Goal: Transaction & Acquisition: Subscribe to service/newsletter

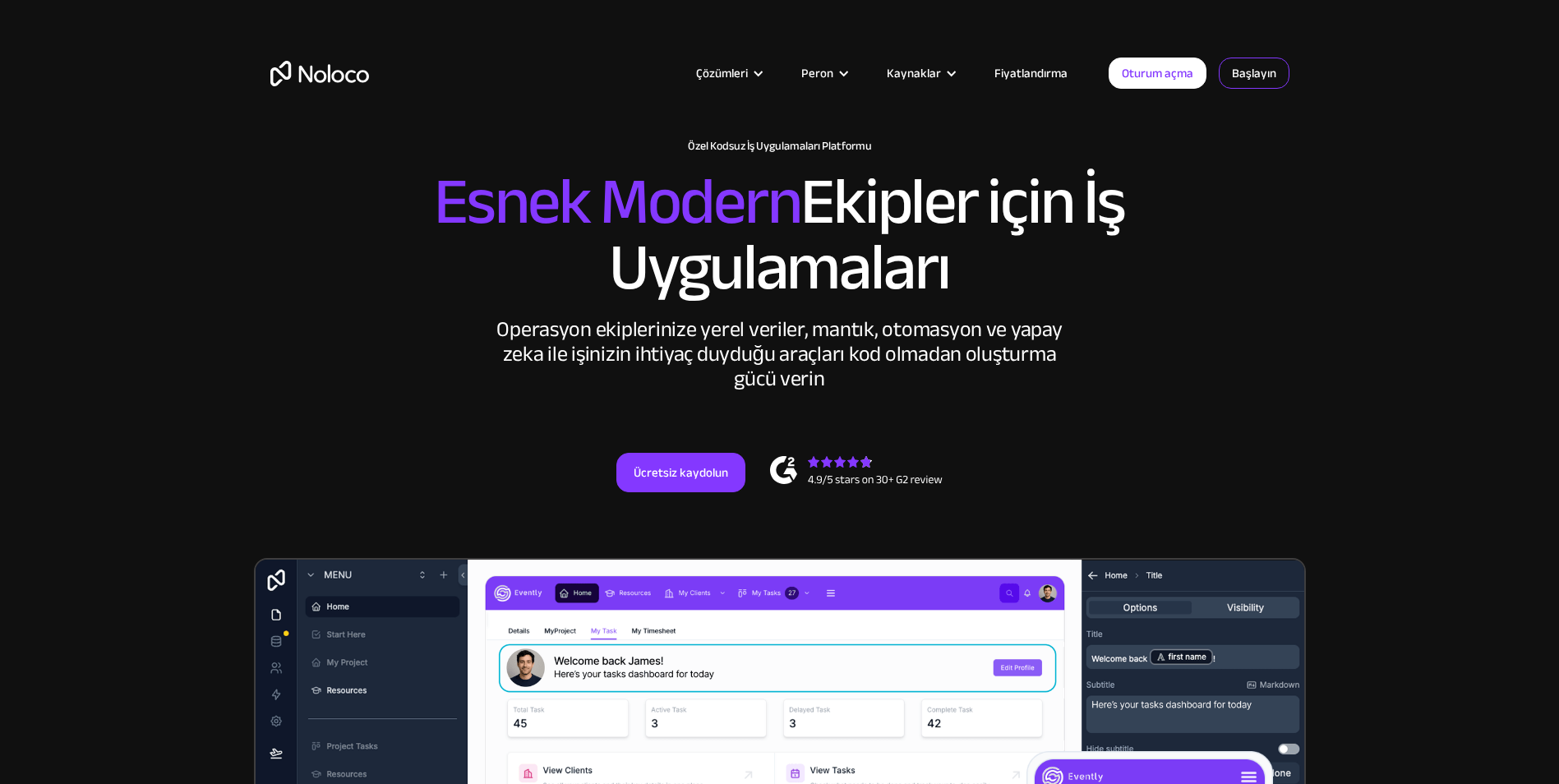
click at [1252, 73] on link "Başlayın" at bounding box center [1254, 72] width 71 height 31
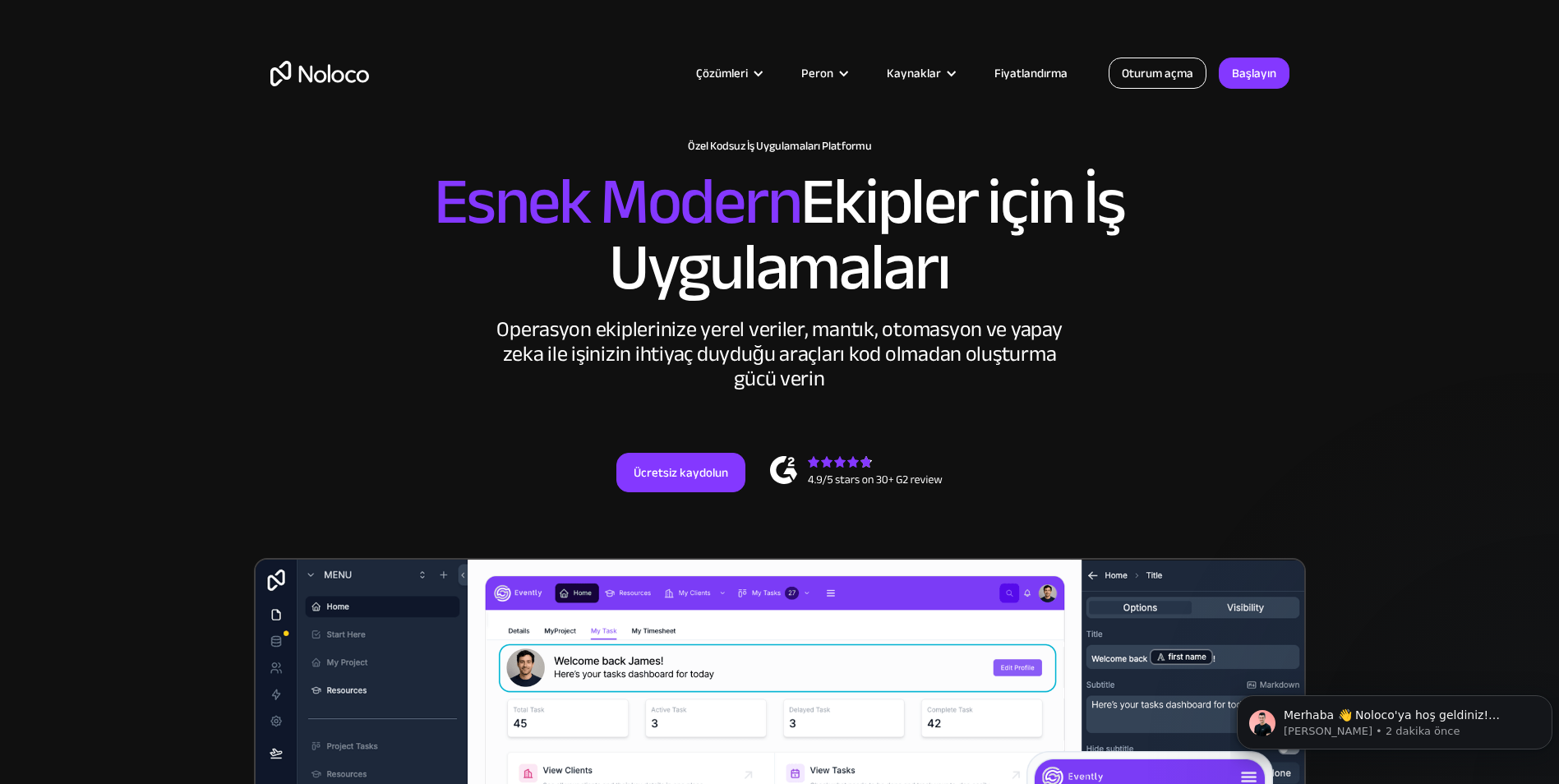
click at [1149, 67] on link "Oturum açma" at bounding box center [1157, 72] width 98 height 31
click at [1265, 72] on link "Başlayın" at bounding box center [1254, 72] width 71 height 31
click at [697, 476] on link "Ücretsiz kaydolun" at bounding box center [680, 472] width 129 height 40
click at [1143, 73] on link "Oturum açma" at bounding box center [1157, 72] width 98 height 31
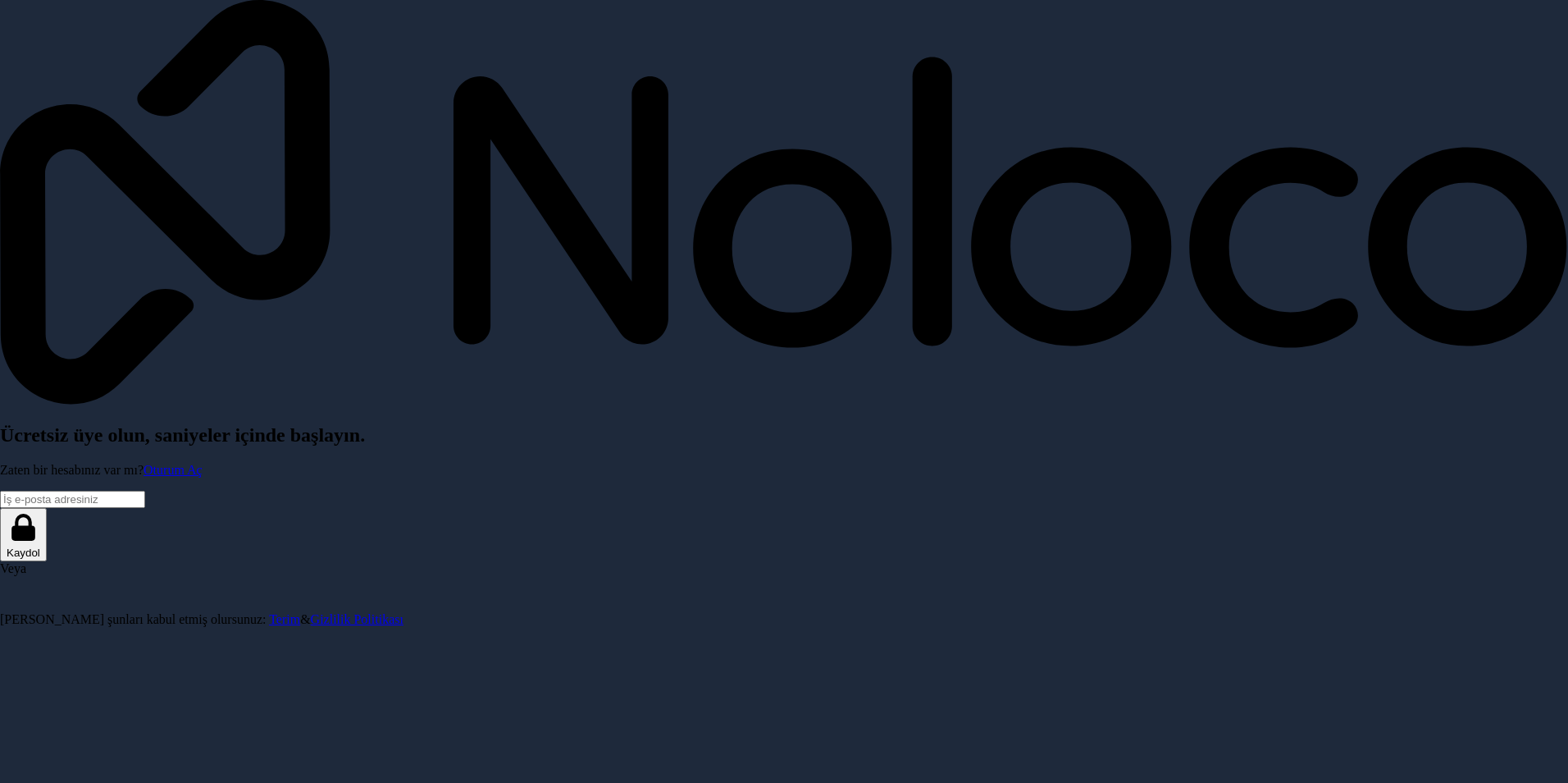
click at [145, 491] on input "E-posta adresi" at bounding box center [72, 499] width 145 height 18
type input "[EMAIL_ADDRESS][DOMAIN_NAME]"
click at [47, 508] on button "Kaydol" at bounding box center [24, 534] width 47 height 53
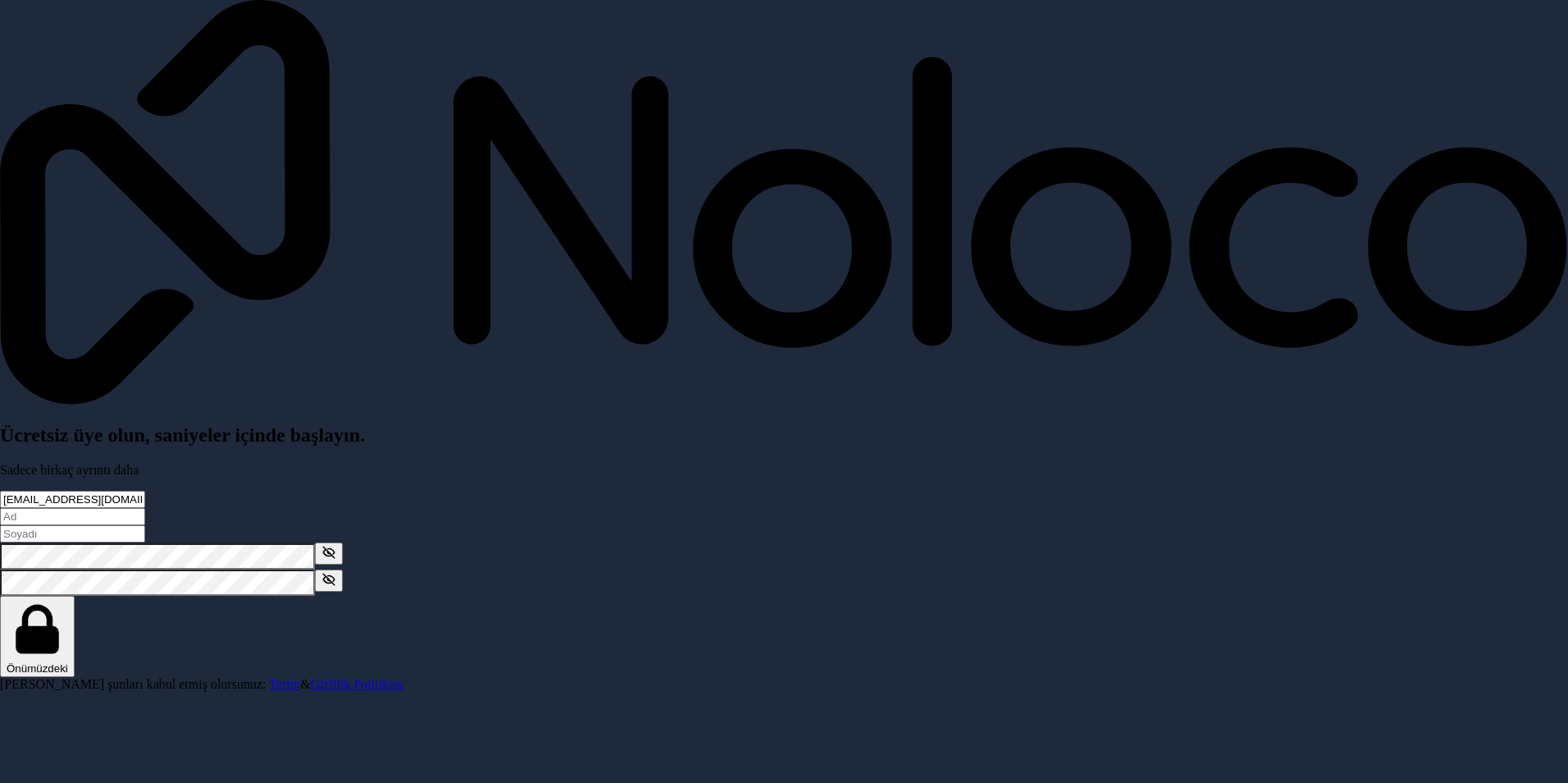
click at [145, 508] on input "verilen-ad" at bounding box center [72, 517] width 145 height 18
type input "Doğan"
type input "Ulusoy"
click at [485, 450] on div "Ücretsiz üye olun, saniyeler içinde başlayın. Sadece birkaç ayrıntı daha [EMAIL…" at bounding box center [784, 339] width 1568 height 677
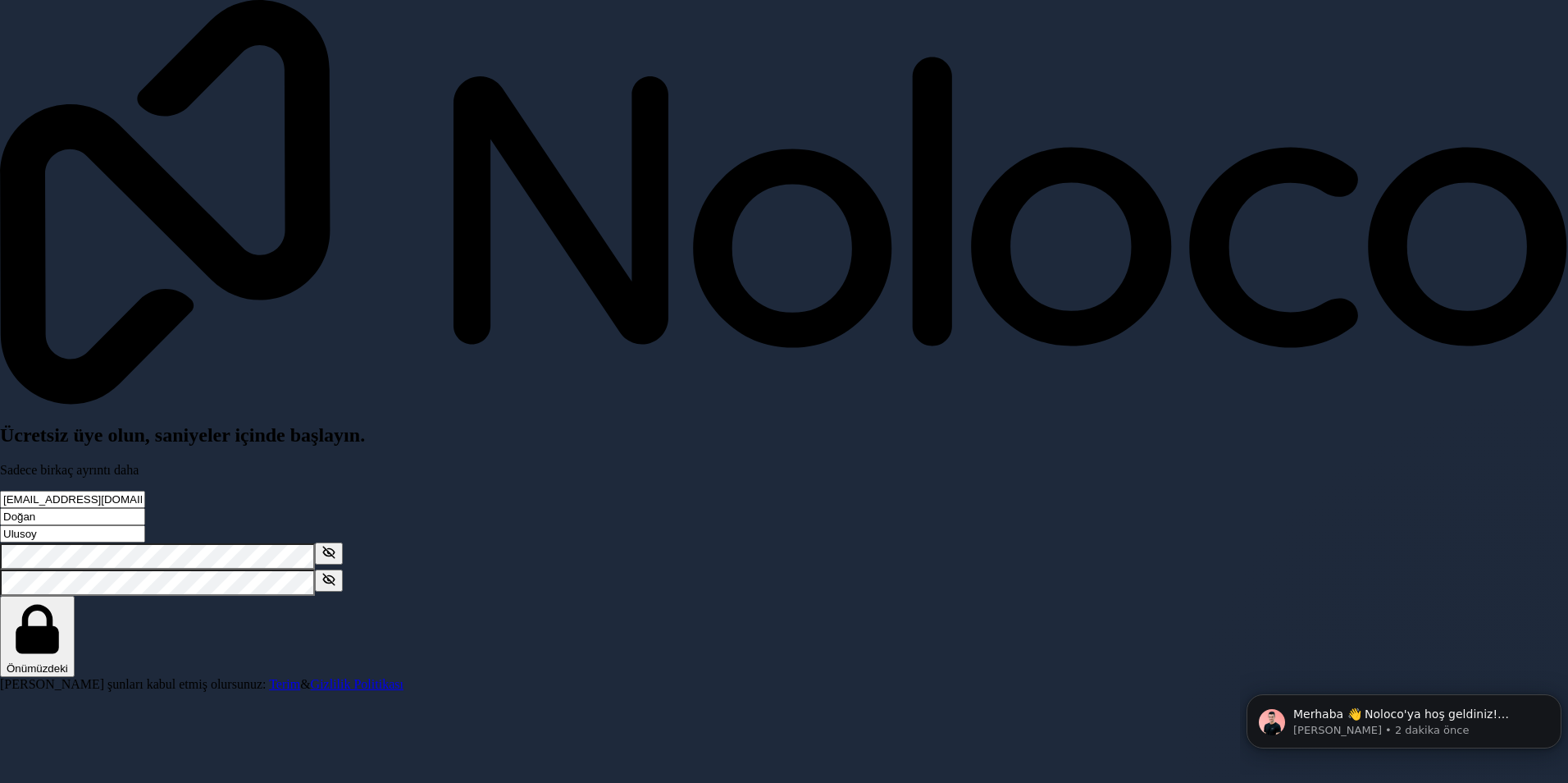
click at [0, 596] on button "Önümüzdeki" at bounding box center [37, 636] width 75 height 81
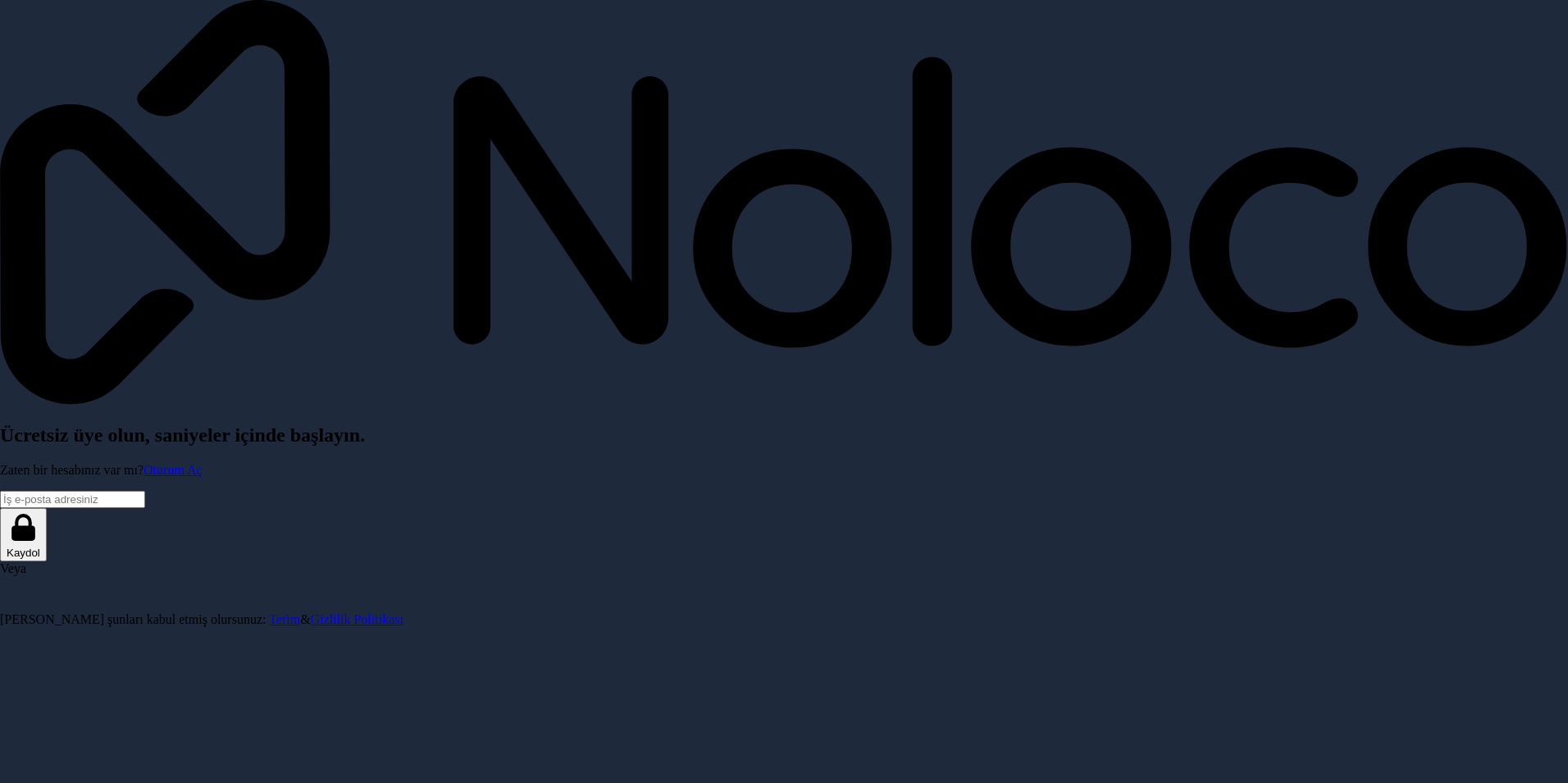
click at [145, 491] on input "E-posta adresi" at bounding box center [72, 499] width 145 height 18
type input "[EMAIL_ADDRESS][DOMAIN_NAME]"
click at [202, 463] on link "Oturum Aç" at bounding box center [173, 470] width 59 height 14
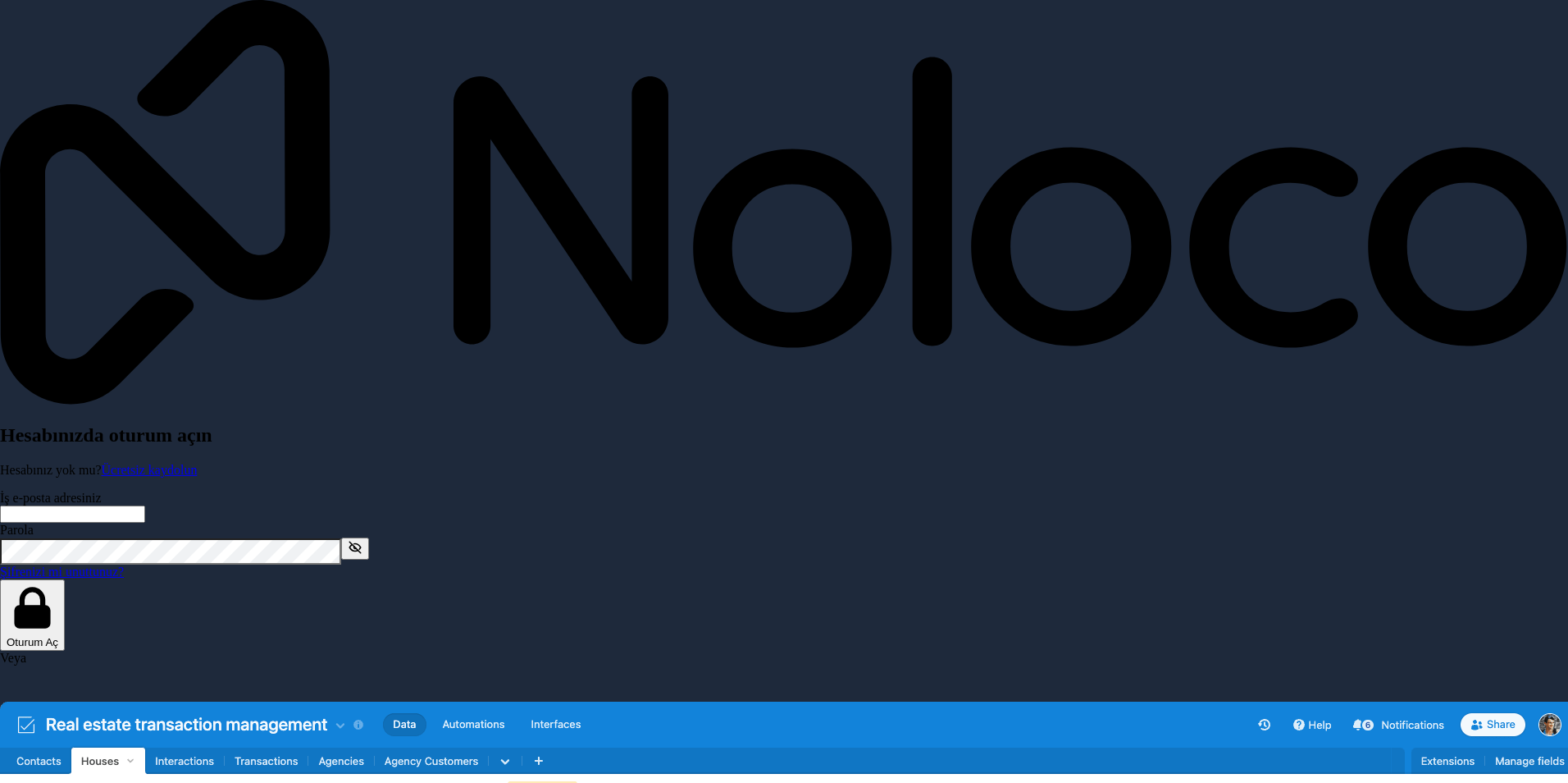
type input "[EMAIL_ADDRESS][DOMAIN_NAME]"
click at [65, 580] on button "Oturum Aç" at bounding box center [32, 615] width 65 height 71
click at [58, 636] on font "Oturum Aç" at bounding box center [33, 642] width 52 height 13
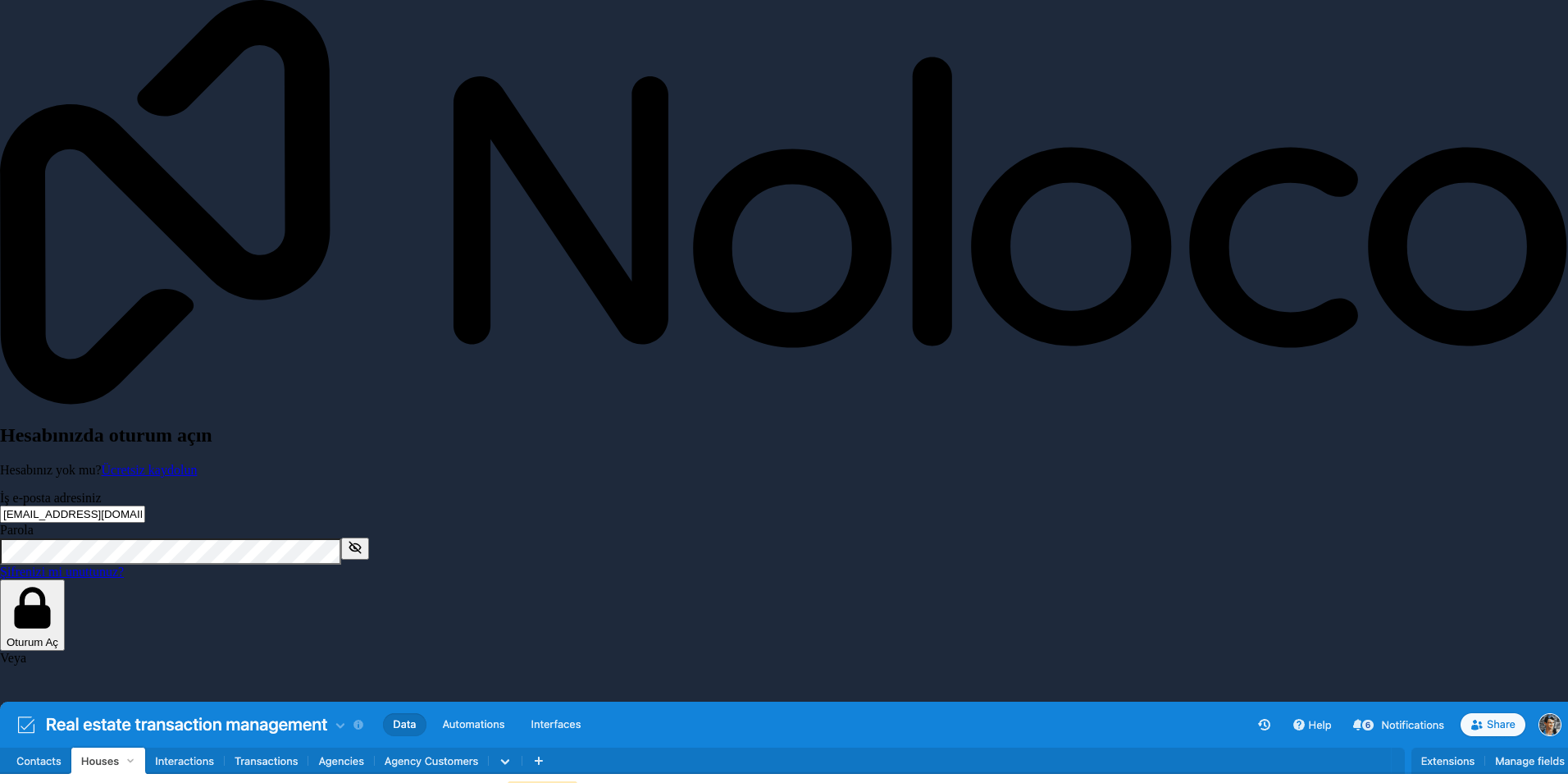
click at [475, 523] on div "Parola" at bounding box center [784, 544] width 1568 height 42
click at [363, 540] on icon "button" at bounding box center [355, 548] width 15 height 15
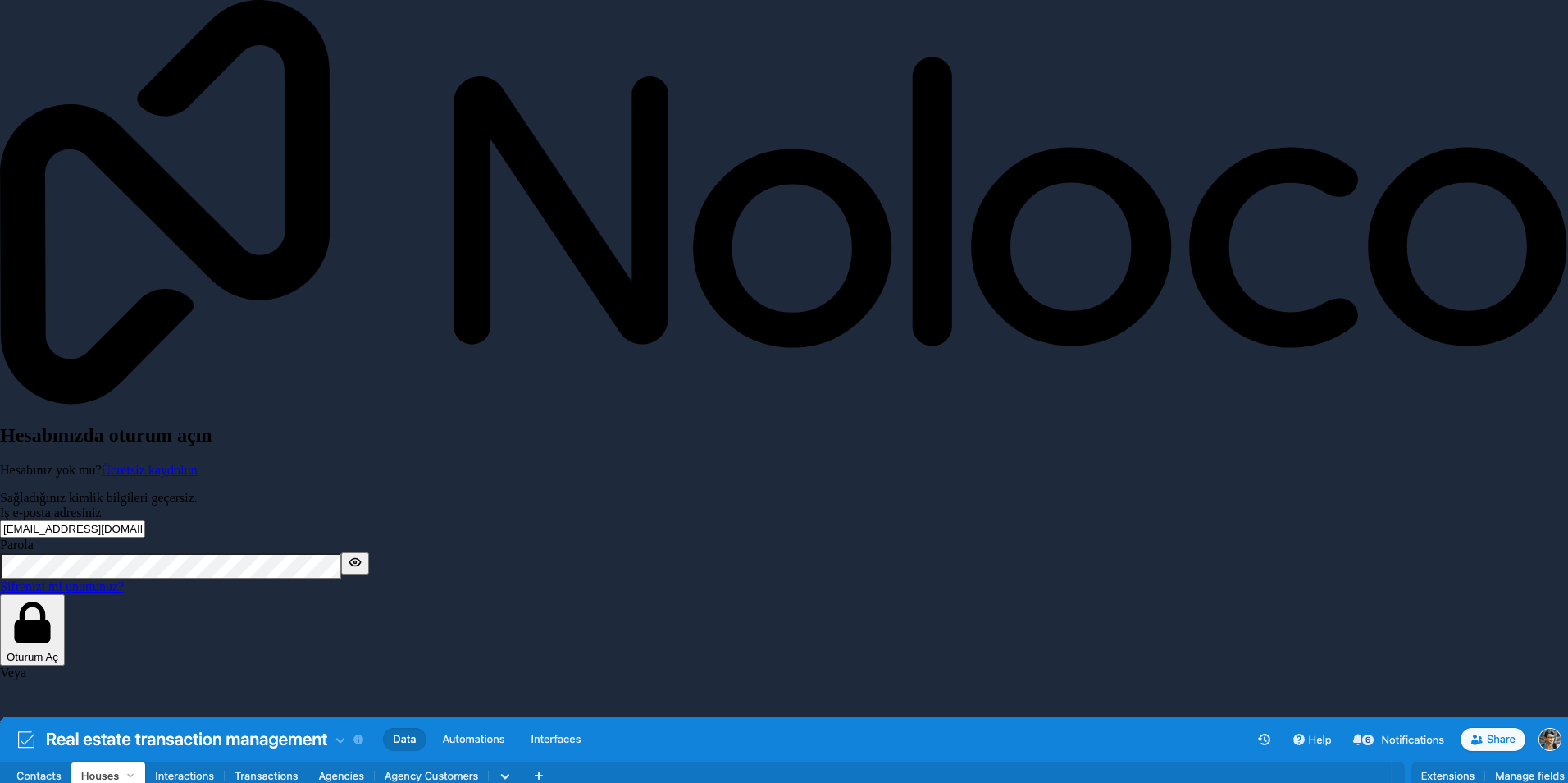
click at [344, 506] on form "İş e-posta adresiniz dqan00@gmail.com Parola Şifrenizi mi unuttunuz? Oturum Aç …" at bounding box center [784, 611] width 1568 height 210
click at [123, 580] on link "Şifrenizi mi unuttunuz?" at bounding box center [61, 586] width 123 height 14
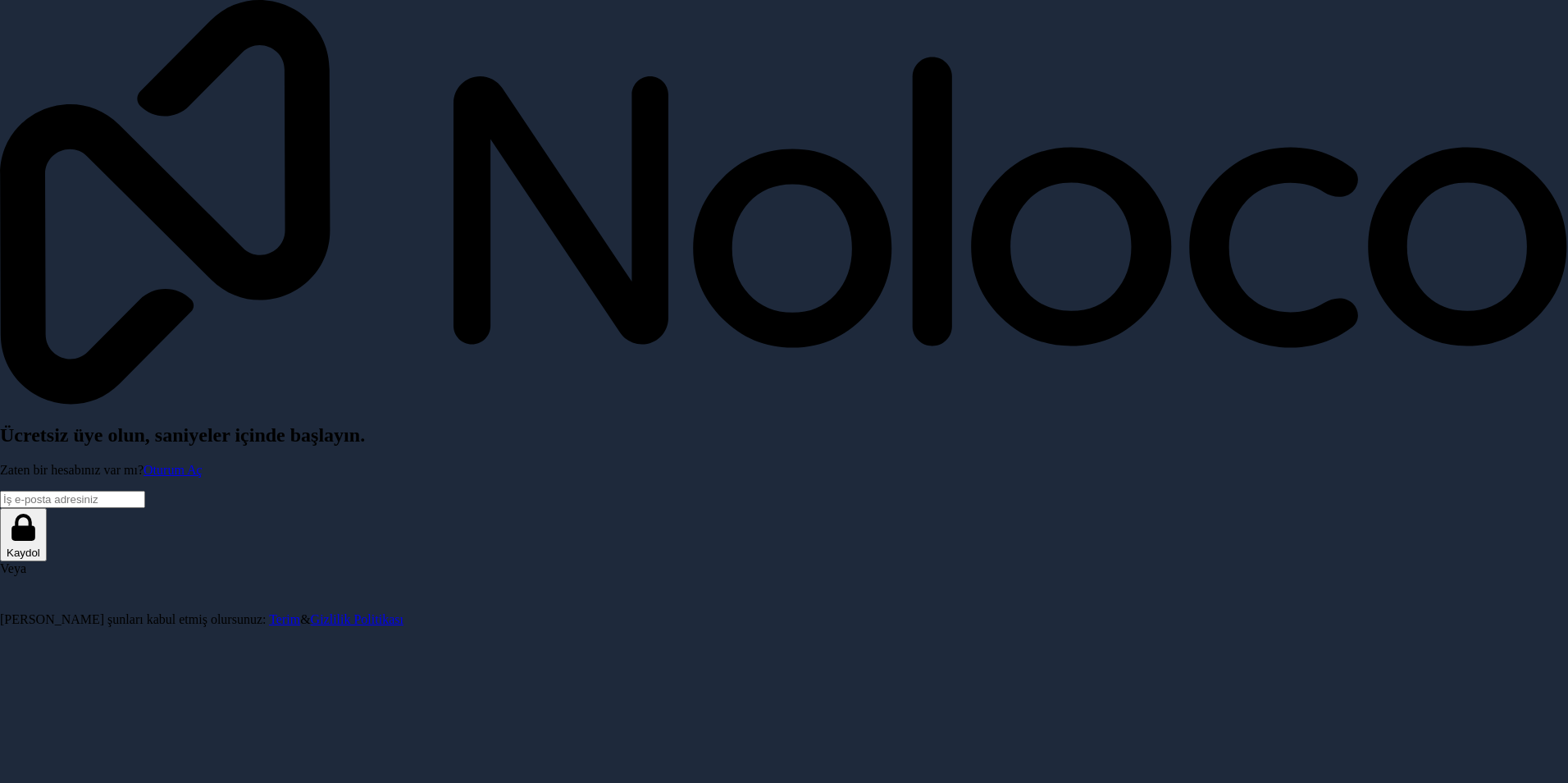
type input "[EMAIL_ADDRESS][DOMAIN_NAME]"
click at [47, 508] on button "Kaydol" at bounding box center [24, 534] width 47 height 53
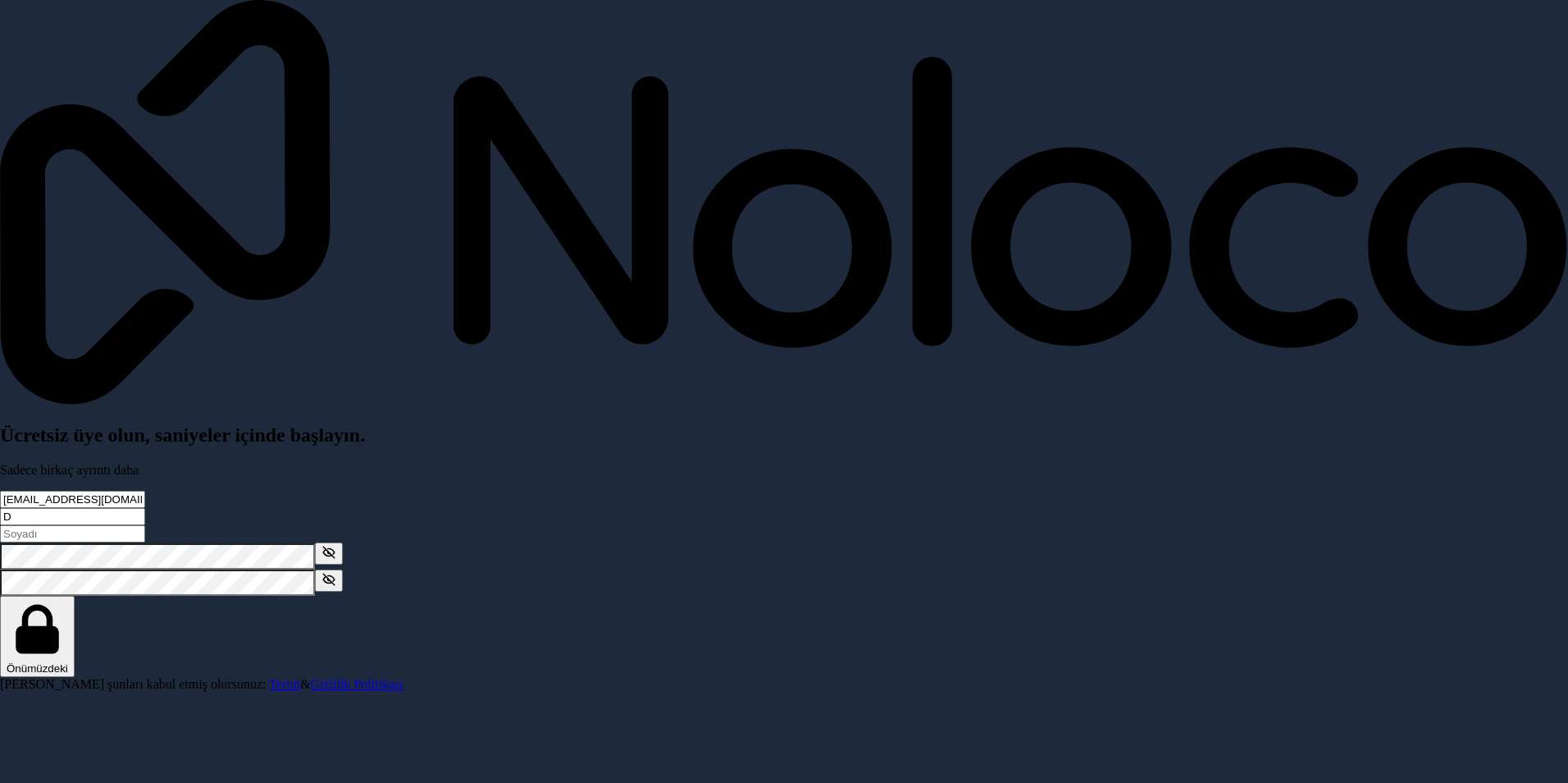
type input "Doğan"
type input "Ulusoy"
click at [1262, 416] on div "Ücretsiz üye olun, saniyeler içinde başlayın. Sadece birkaç ayrıntı daha [EMAIL…" at bounding box center [784, 339] width 1568 height 677
click at [566, 470] on div "Ücretsiz üye olun, saniyeler içinde başlayın. Sadece birkaç ayrıntı daha dqan00…" at bounding box center [784, 339] width 1568 height 677
click at [593, 484] on div "Ücretsiz üye olun, saniyeler içinde başlayın. Sadece birkaç ayrıntı daha dqan00…" at bounding box center [784, 339] width 1568 height 677
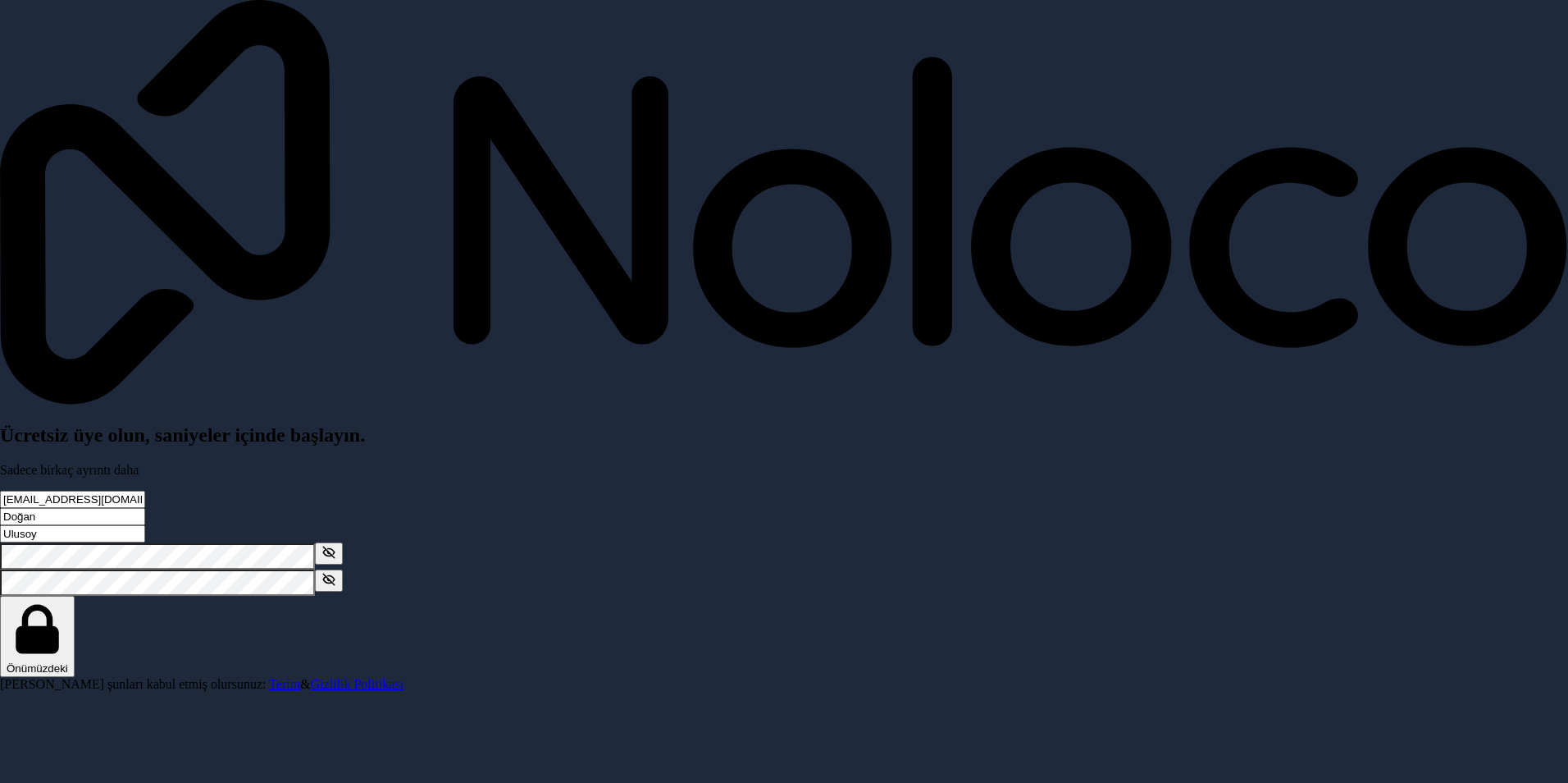
click at [425, 392] on div "Ücretsiz üye olun, saniyeler içinde başlayın. Sadece birkaç ayrıntı daha dqan00…" at bounding box center [784, 339] width 1568 height 677
click at [336, 544] on icon "button" at bounding box center [329, 552] width 15 height 15
click at [1102, 491] on div "Ücretsiz üye olun, saniyeler içinde başlayın. Sadece birkaç ayrıntı daha dqan00…" at bounding box center [784, 339] width 1568 height 677
click at [336, 572] on icon "button" at bounding box center [329, 580] width 15 height 15
click at [75, 596] on button "Önümüzdeki" at bounding box center [37, 636] width 75 height 81
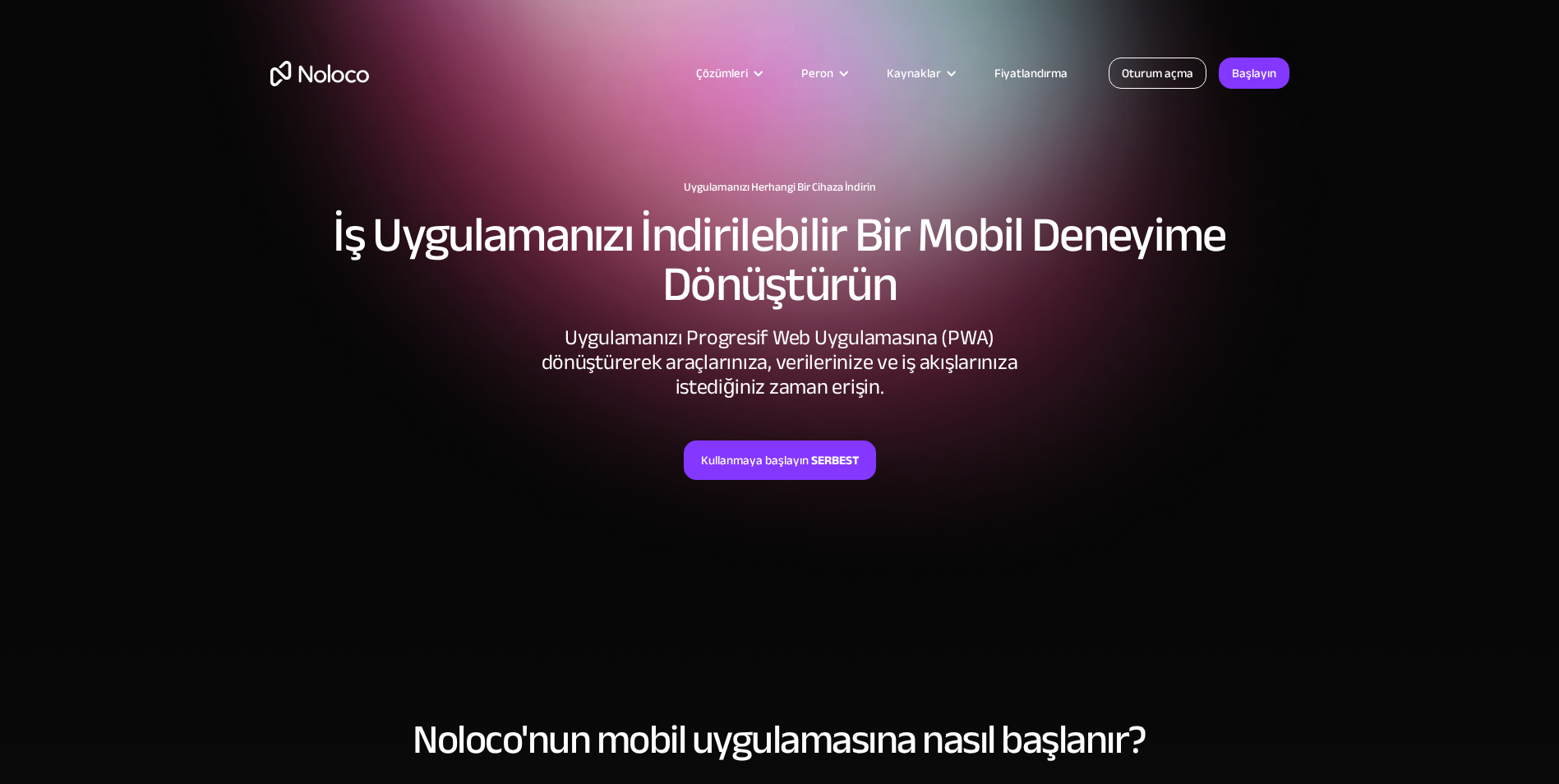
click at [1135, 75] on link "Oturum açma" at bounding box center [1157, 72] width 98 height 31
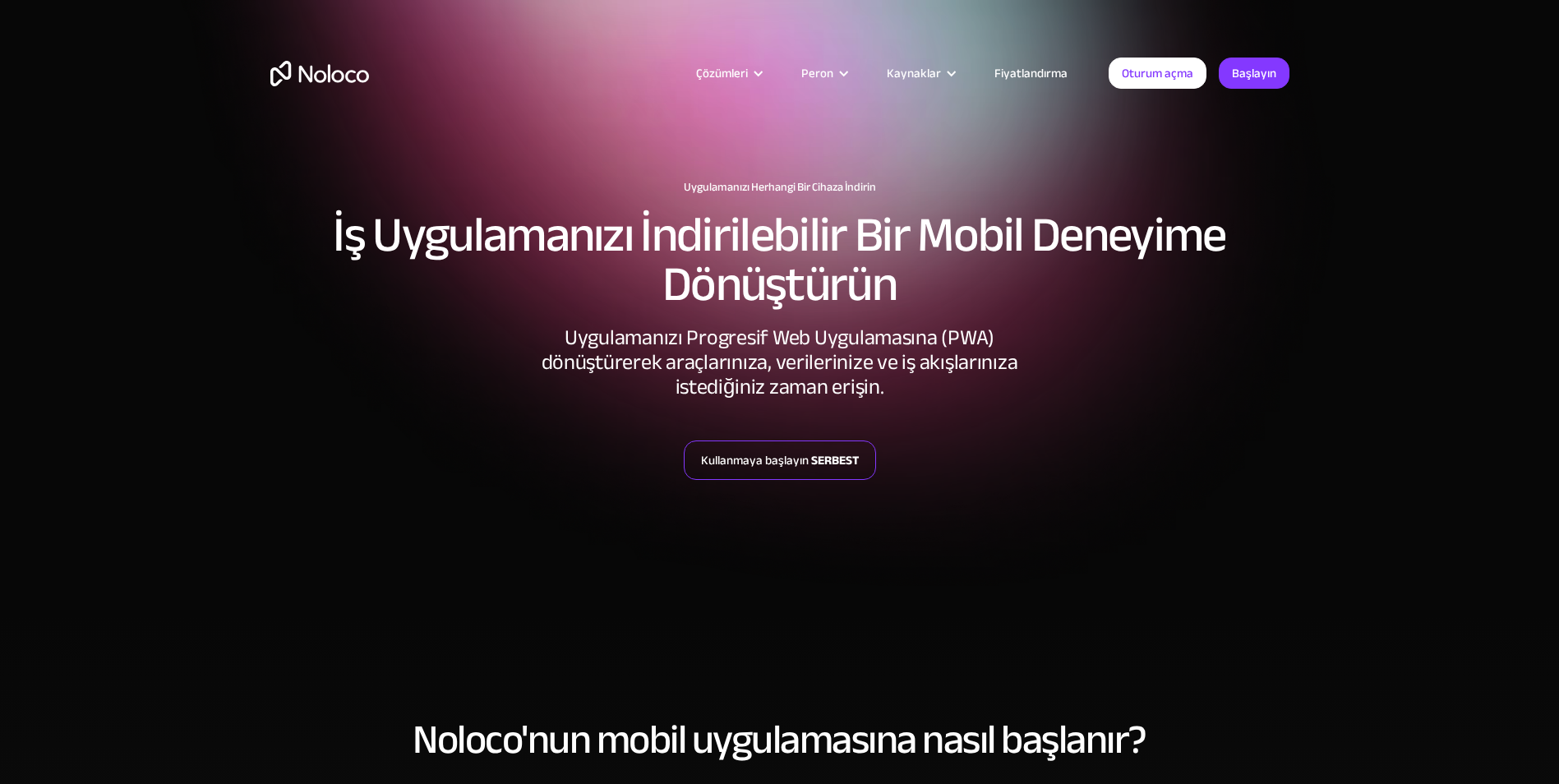
click at [833, 445] on link "Kullanmaya başlayın SERBEST" at bounding box center [780, 459] width 193 height 40
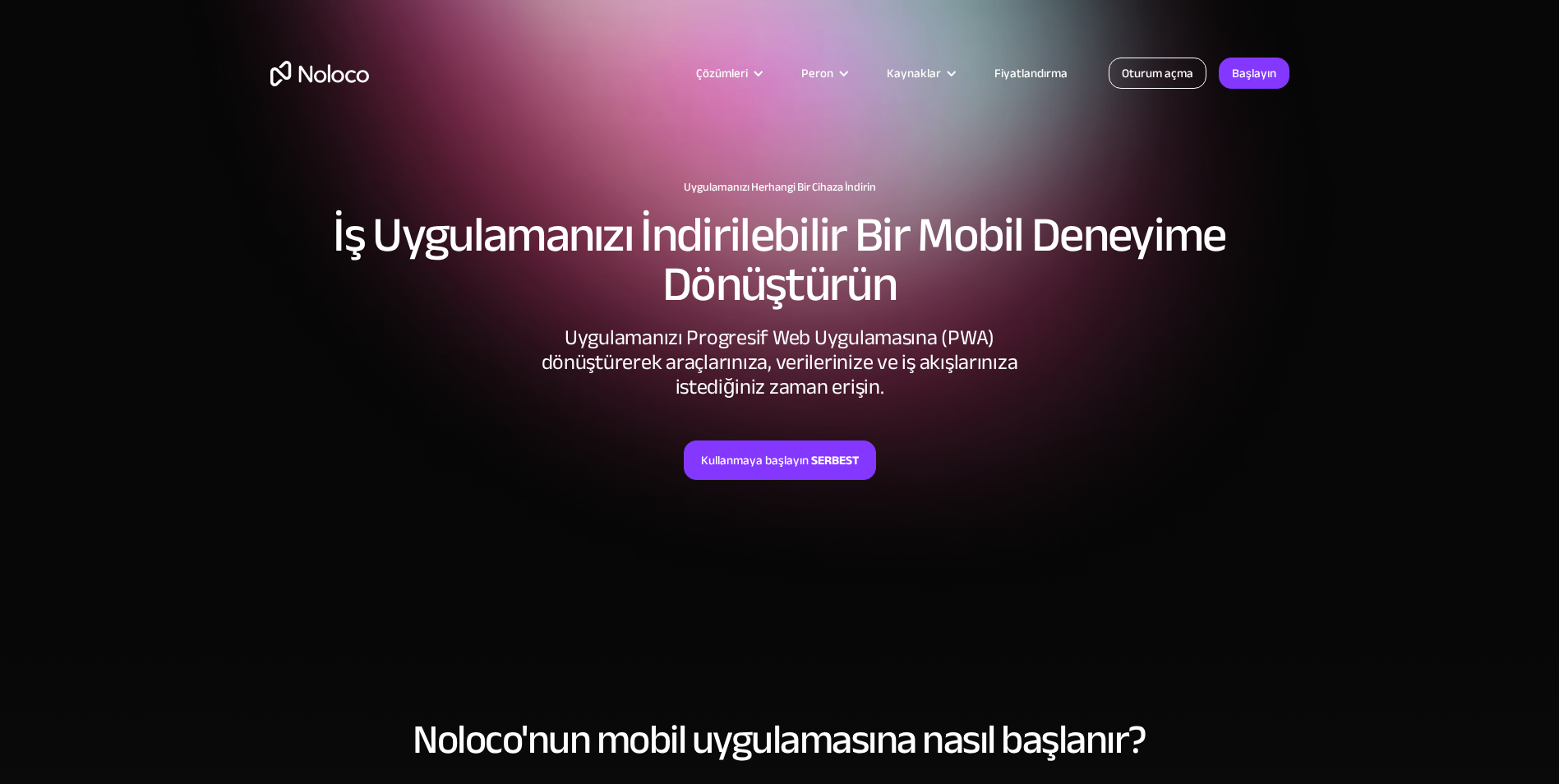
click at [1137, 85] on link "Oturum açma" at bounding box center [1157, 72] width 98 height 31
click at [1034, 76] on link "Fiyatlandırma" at bounding box center [1031, 72] width 114 height 21
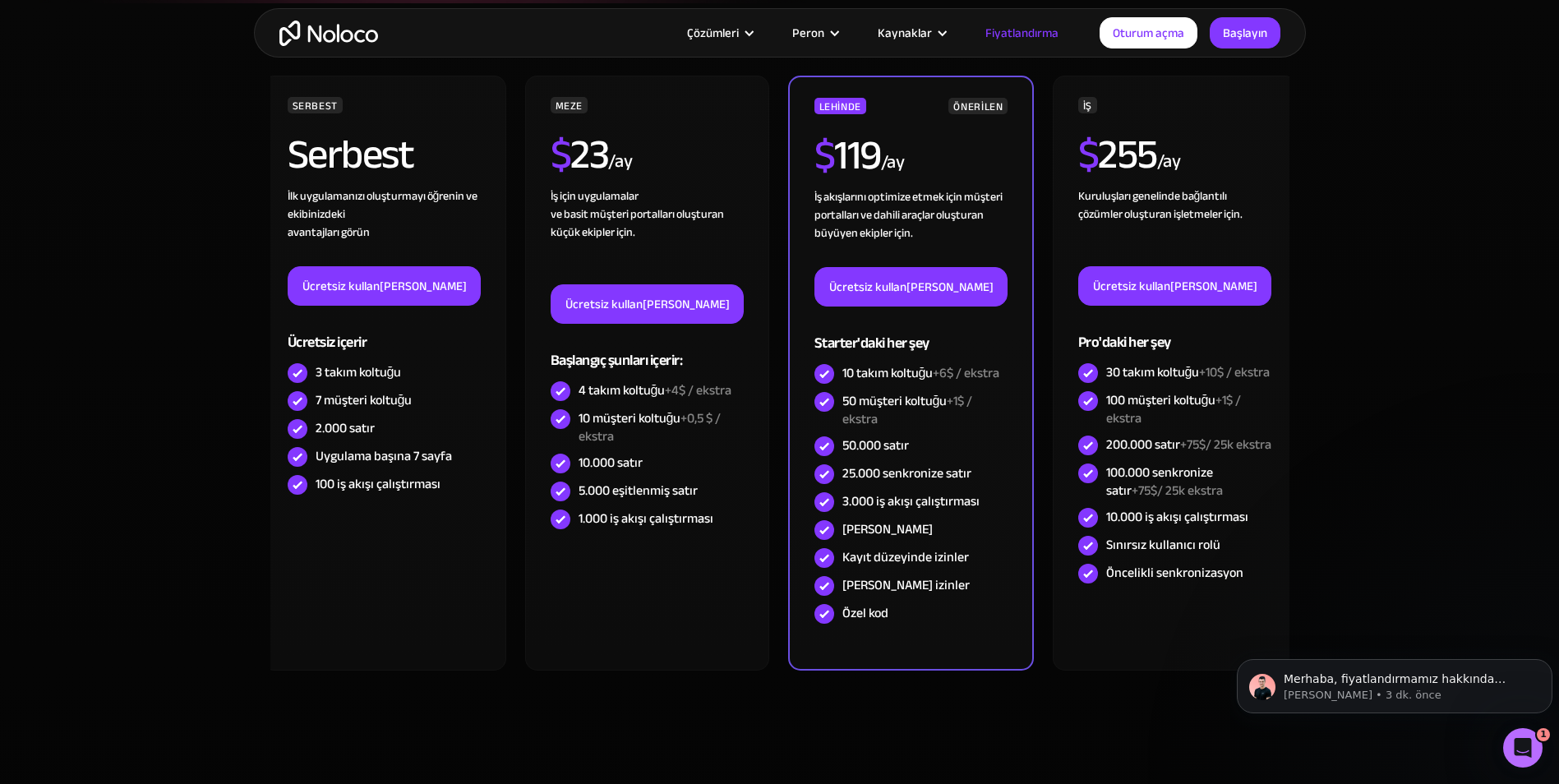
scroll to position [329, 0]
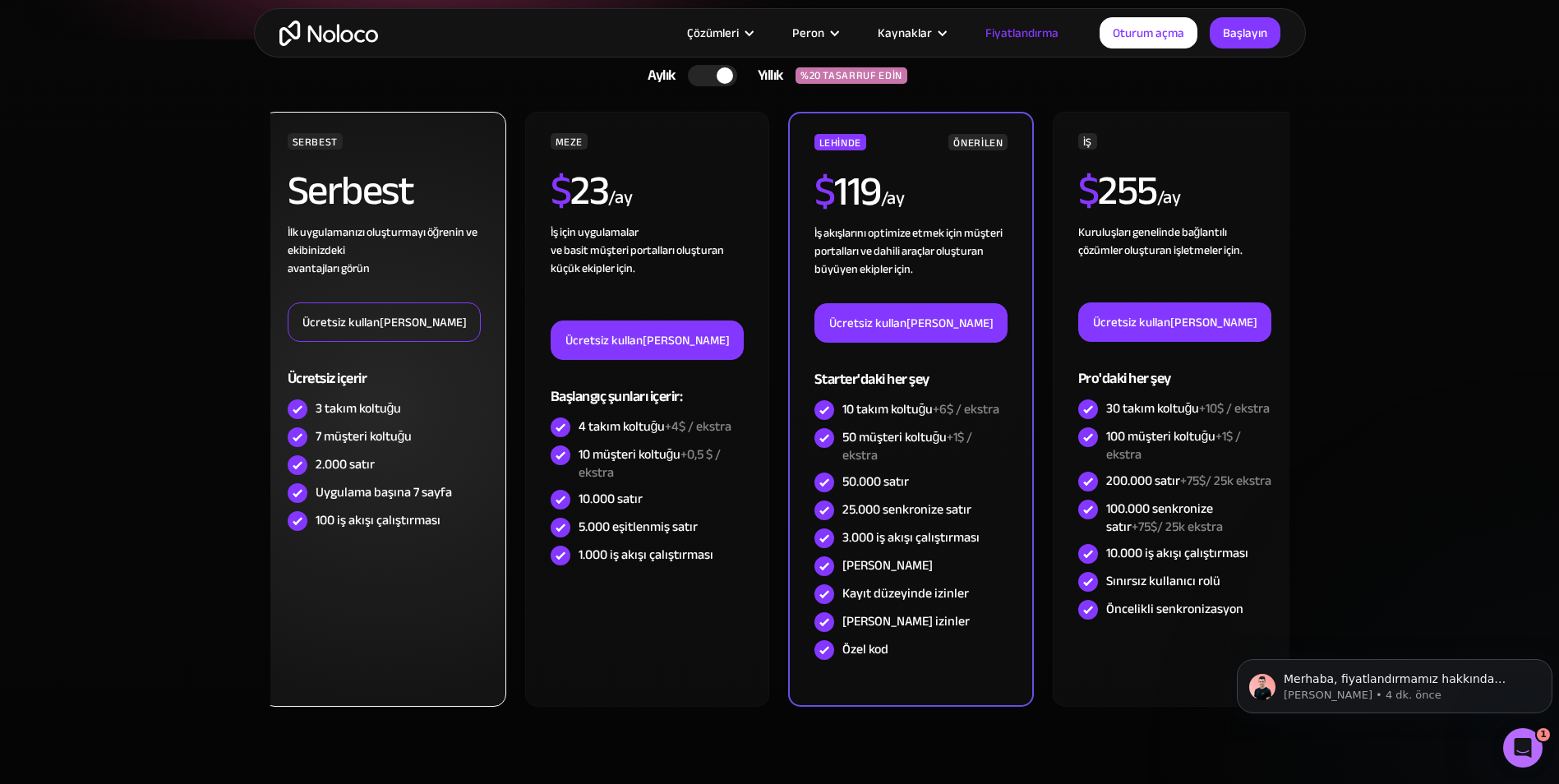
click at [419, 320] on link "Ücretsiz kullanmaya başlayın" at bounding box center [384, 321] width 194 height 40
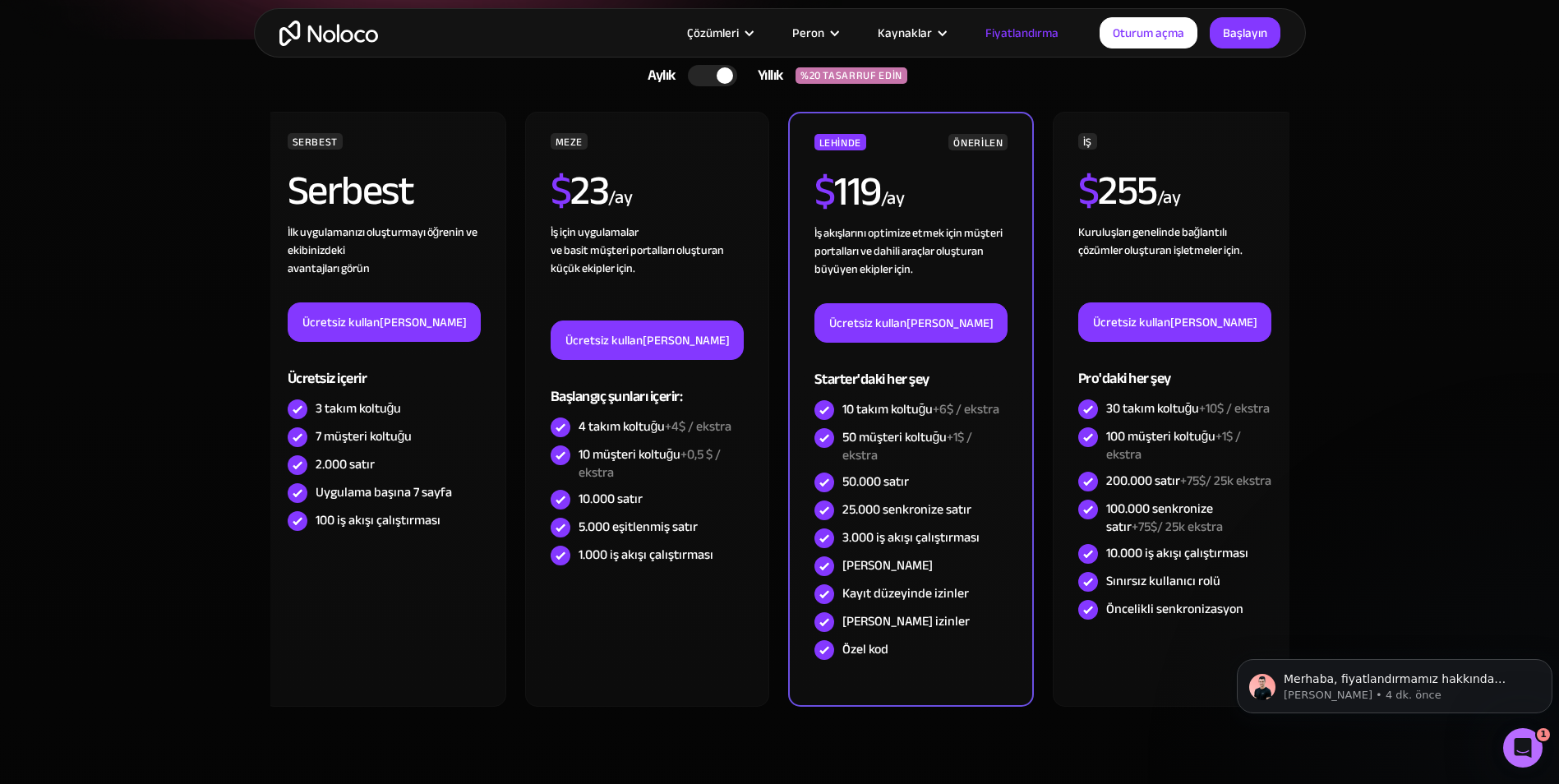
click at [592, 72] on div "Aylık Yıllık %20 TASARRUF EDİN Monthly Yearly SAVE 20%" at bounding box center [779, 75] width 1019 height 40
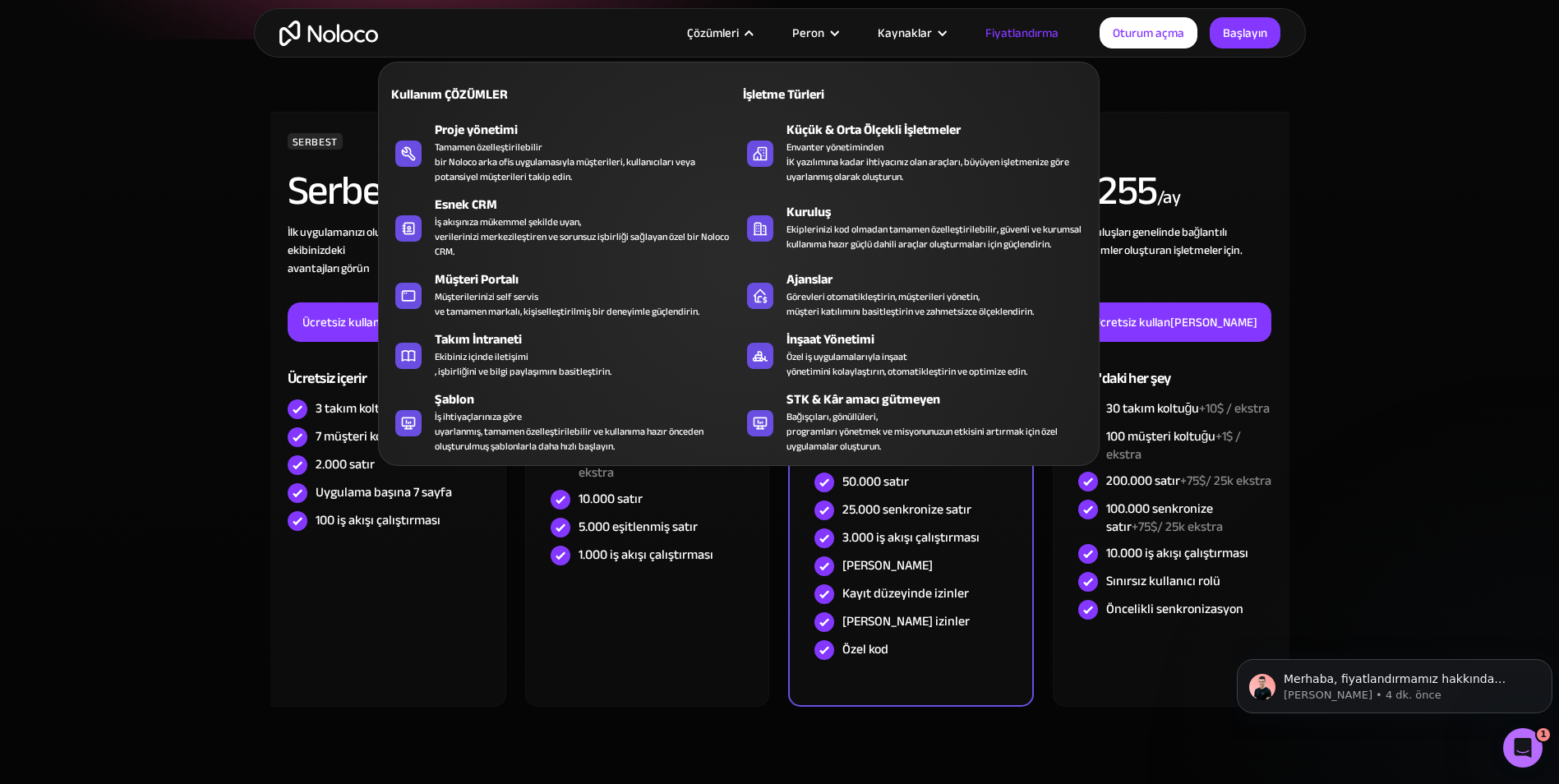
click at [728, 40] on nav "Kullanım ÇÖZÜMLER İşletme Türleri Proje yönetimi Tamamen özelleştirilebilir bir…" at bounding box center [738, 252] width 721 height 427
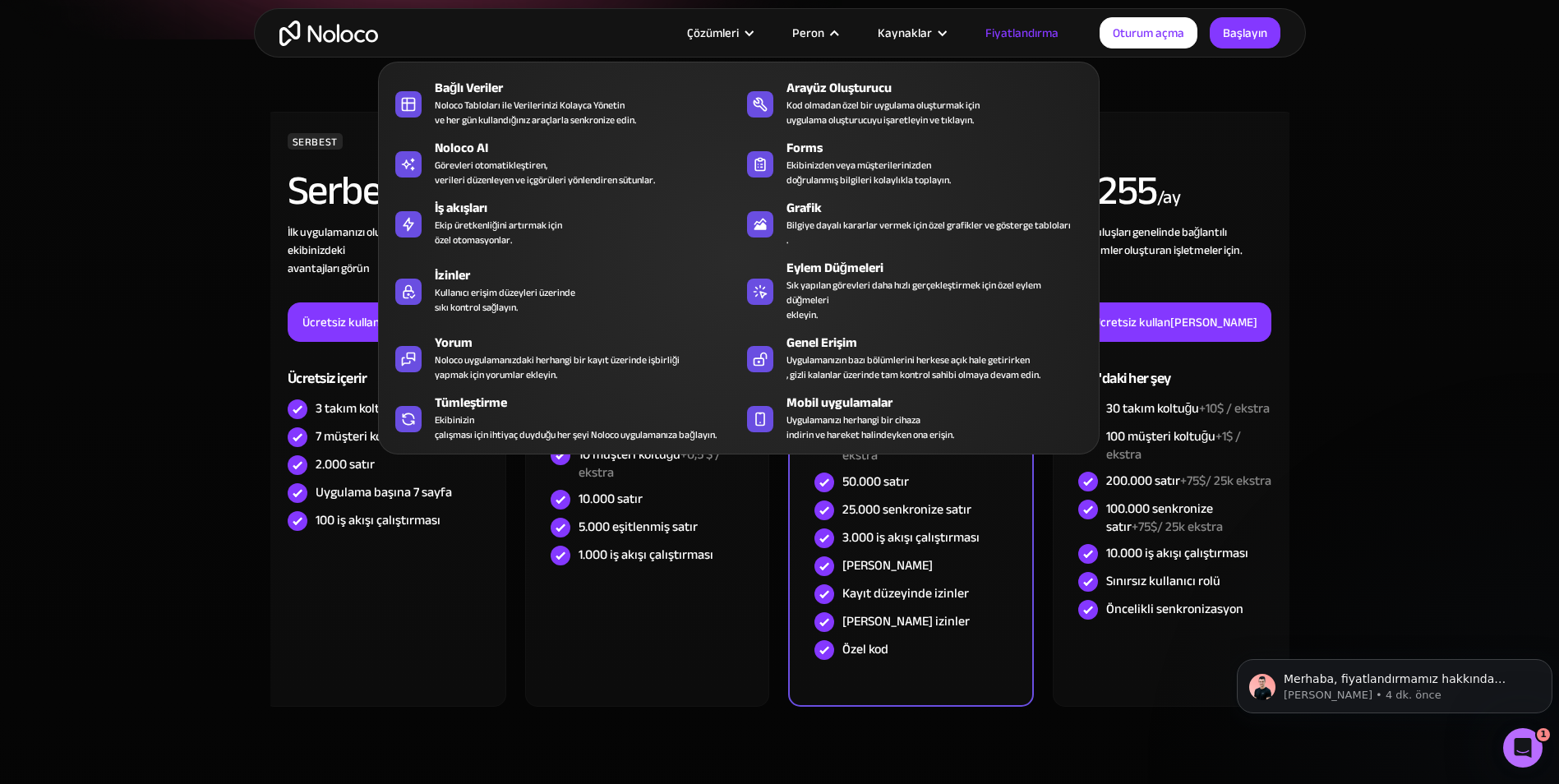
click at [819, 30] on div "Peron" at bounding box center [808, 32] width 32 height 21
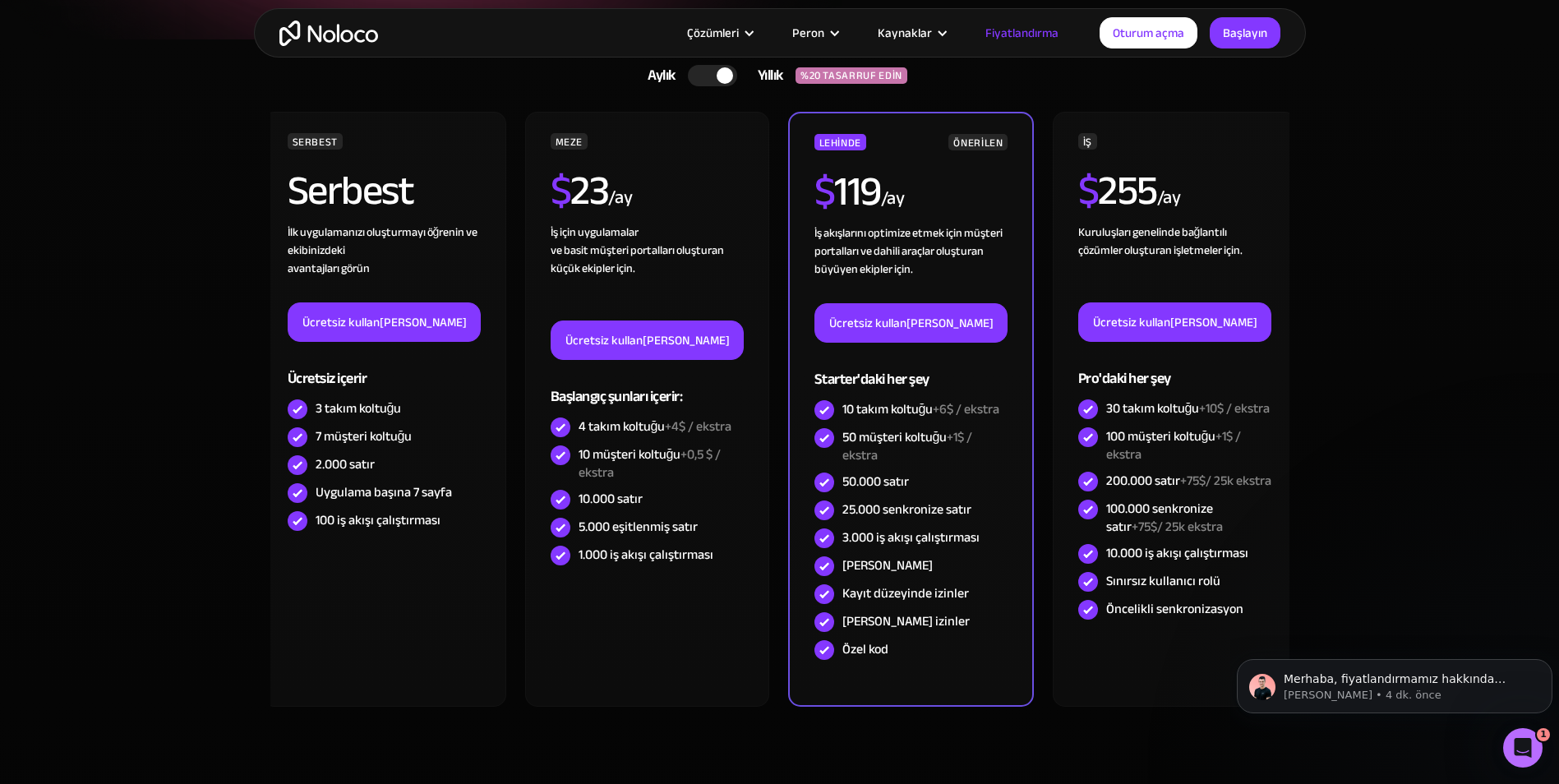
drag, startPoint x: 819, startPoint y: 30, endPoint x: 843, endPoint y: 31, distance: 24.0
click at [819, 30] on div "Peron" at bounding box center [808, 32] width 32 height 21
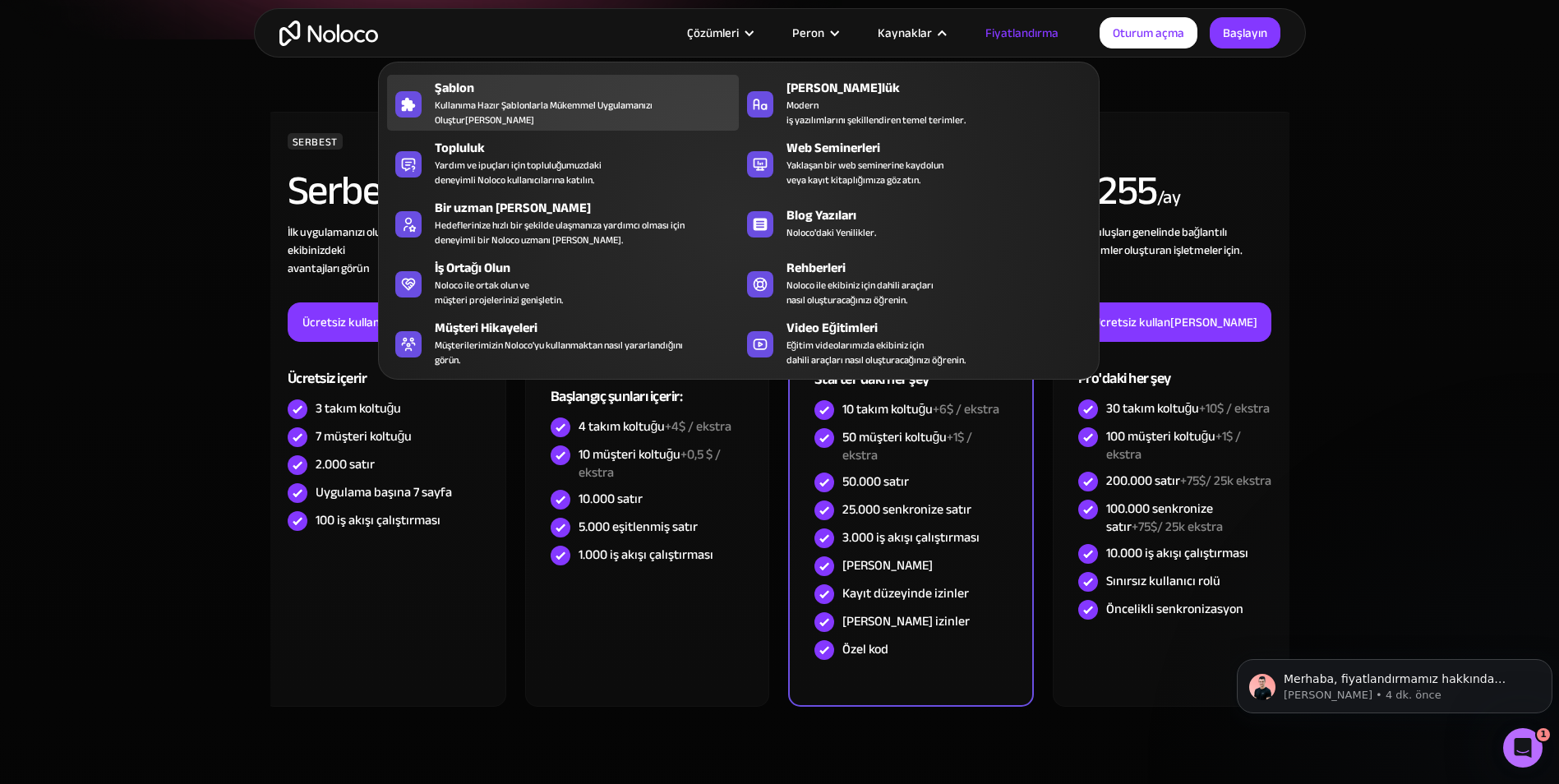
click at [566, 94] on div "Şablon" at bounding box center [591, 87] width 311 height 19
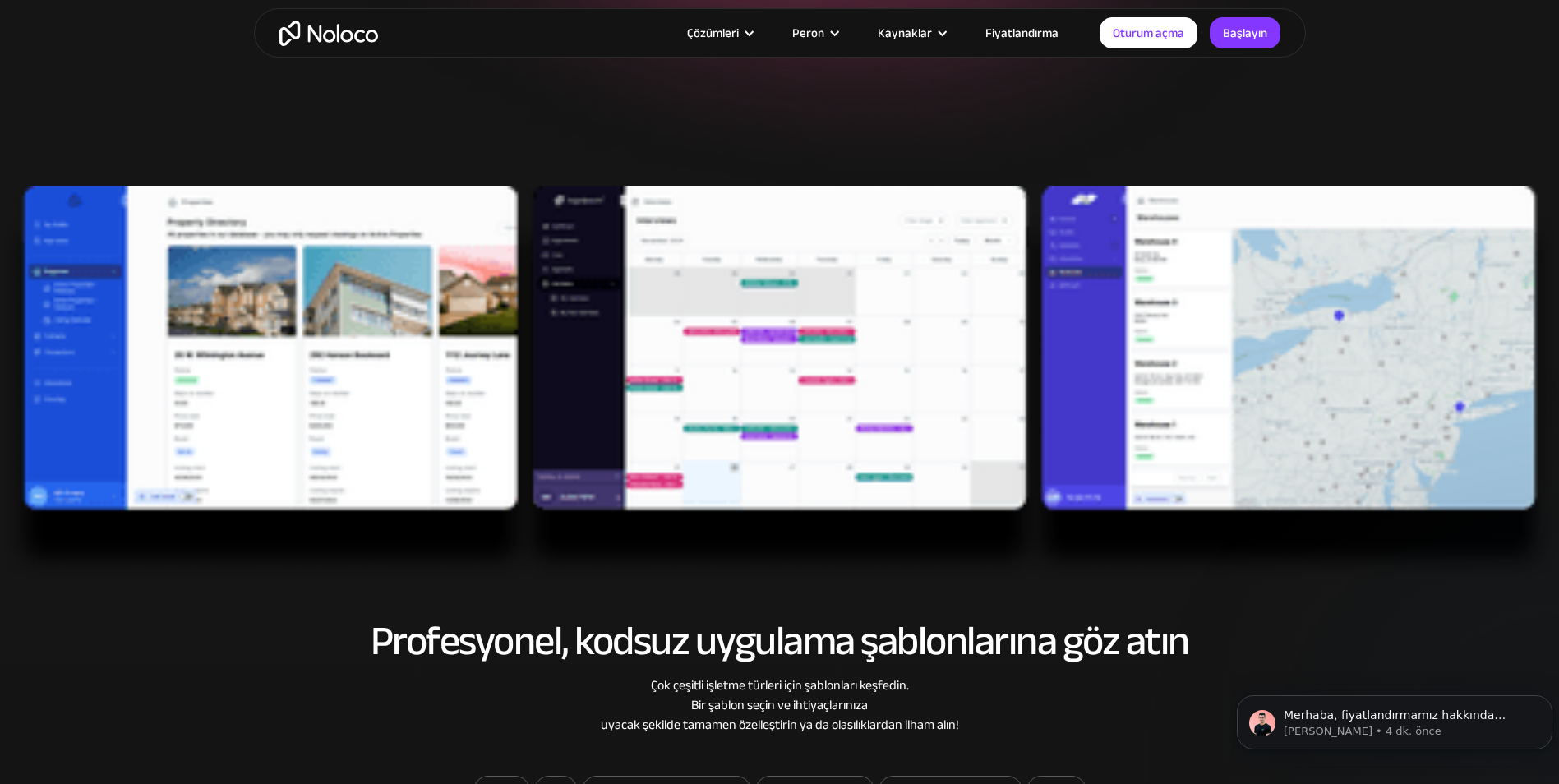
scroll to position [82, 0]
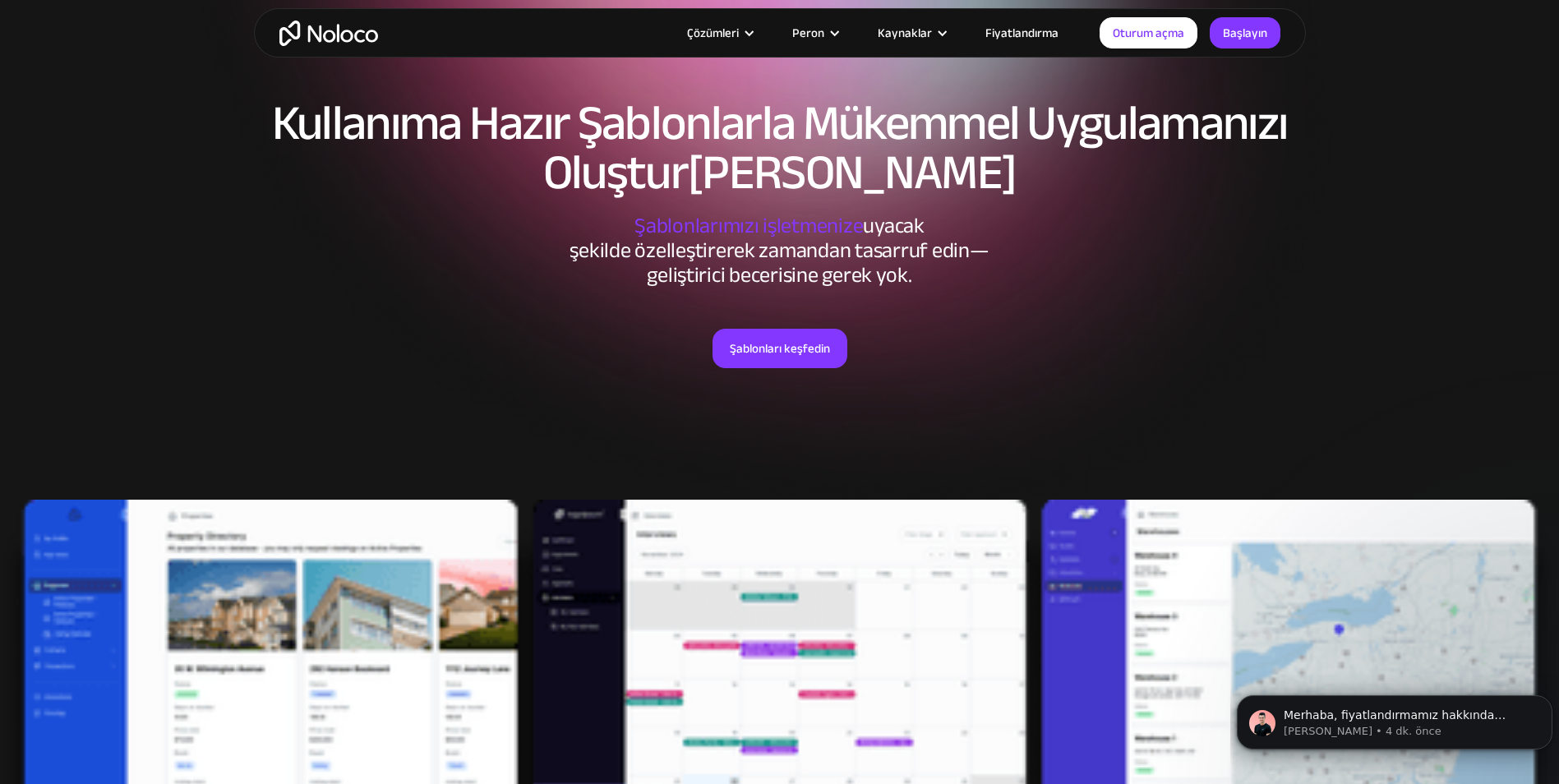
click at [1190, 326] on div "Kullanıma Hazır Şablonlarla Mükemmel Uygulamanızı Oluşturmaya Başlayın Şablonla…" at bounding box center [780, 291] width 1052 height 417
click at [1011, 29] on link "Fiyatlandırma" at bounding box center [1022, 32] width 114 height 21
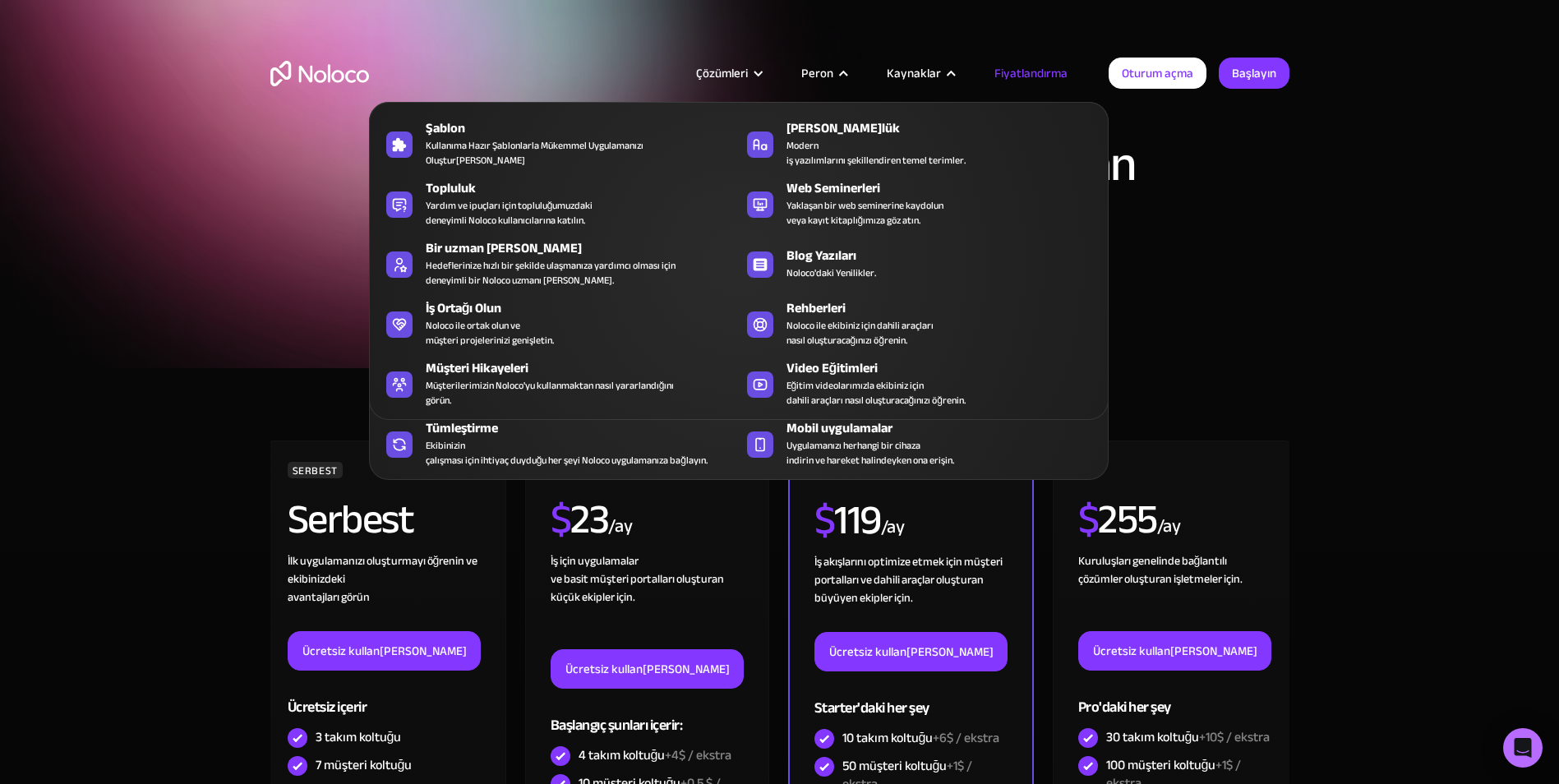
click at [729, 69] on div "Çözümleri" at bounding box center [722, 72] width 52 height 21
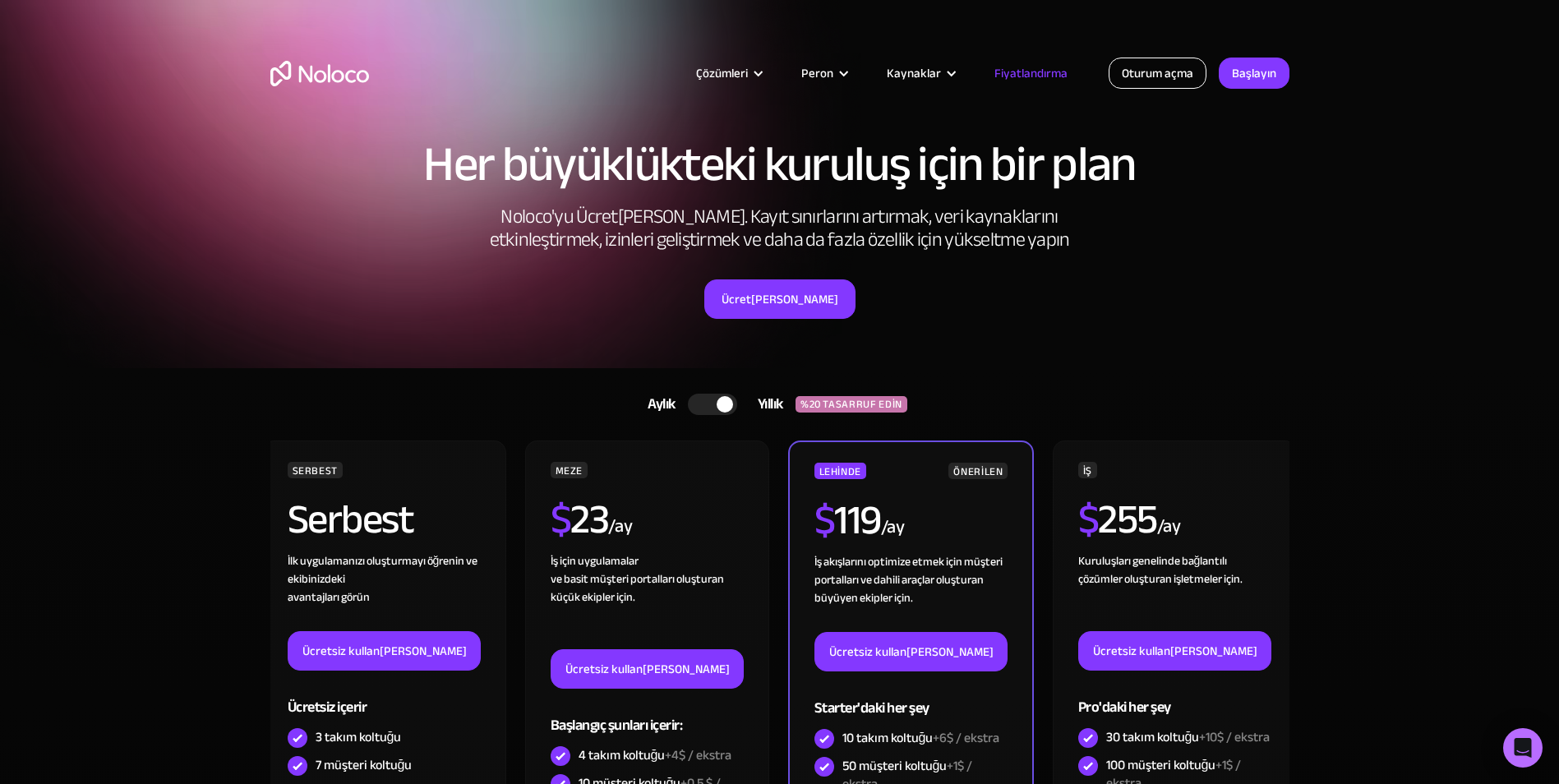
click at [1132, 69] on link "Oturum açma" at bounding box center [1157, 72] width 98 height 31
click at [282, 73] on img "ev" at bounding box center [319, 73] width 98 height 25
